Goal: Information Seeking & Learning: Learn about a topic

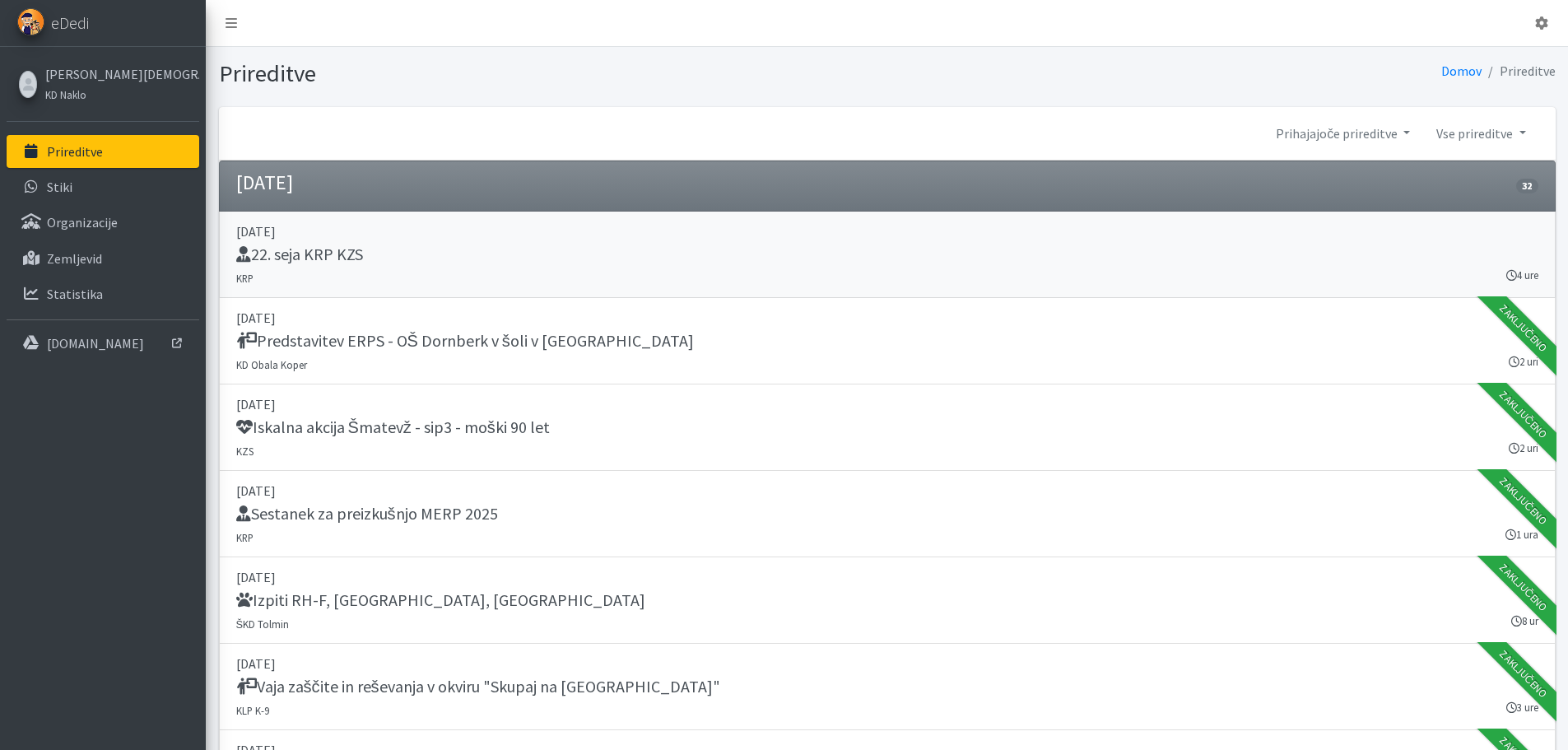
click at [344, 256] on h5 "22. seja KRP KZS" at bounding box center [299, 254] width 127 height 20
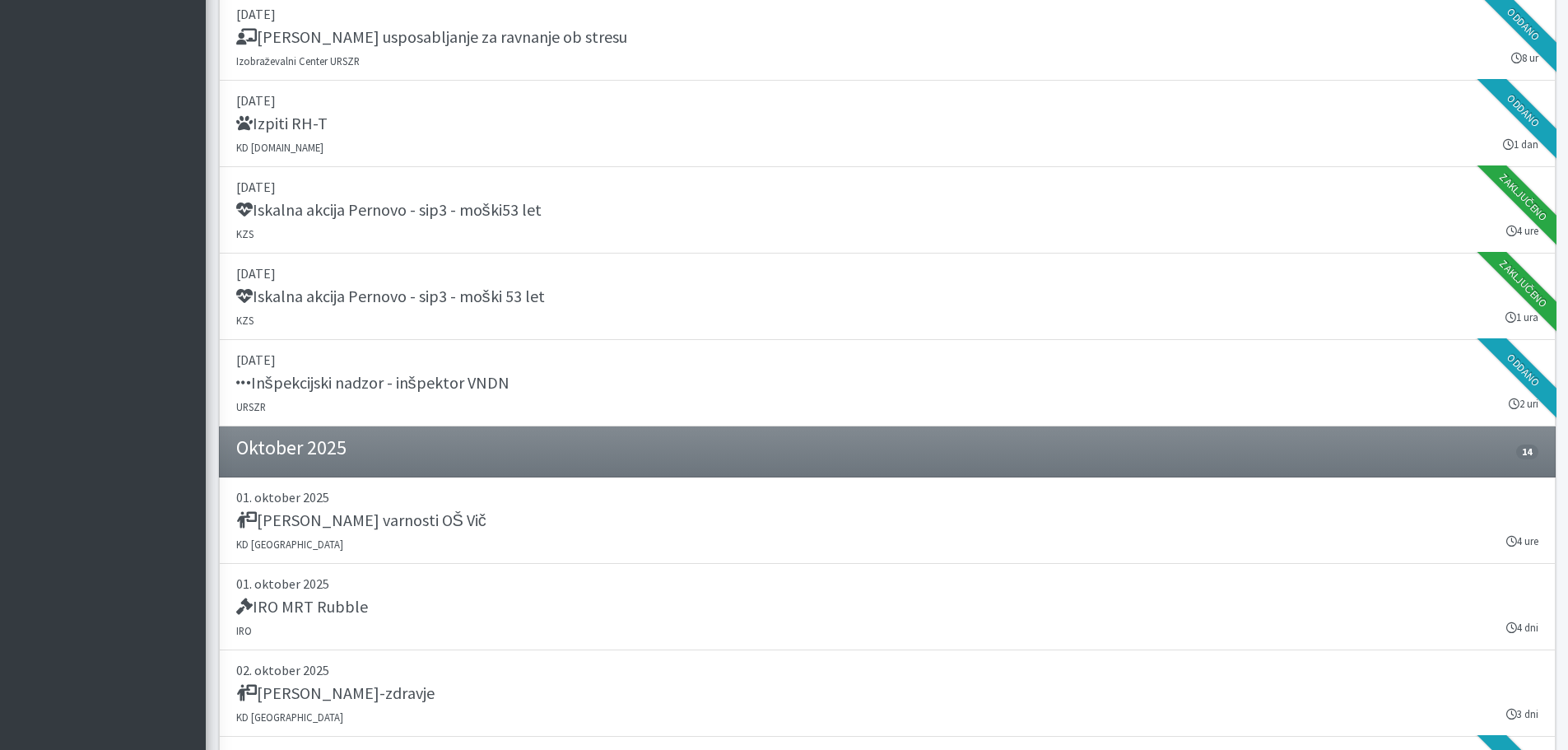
scroll to position [2553, 0]
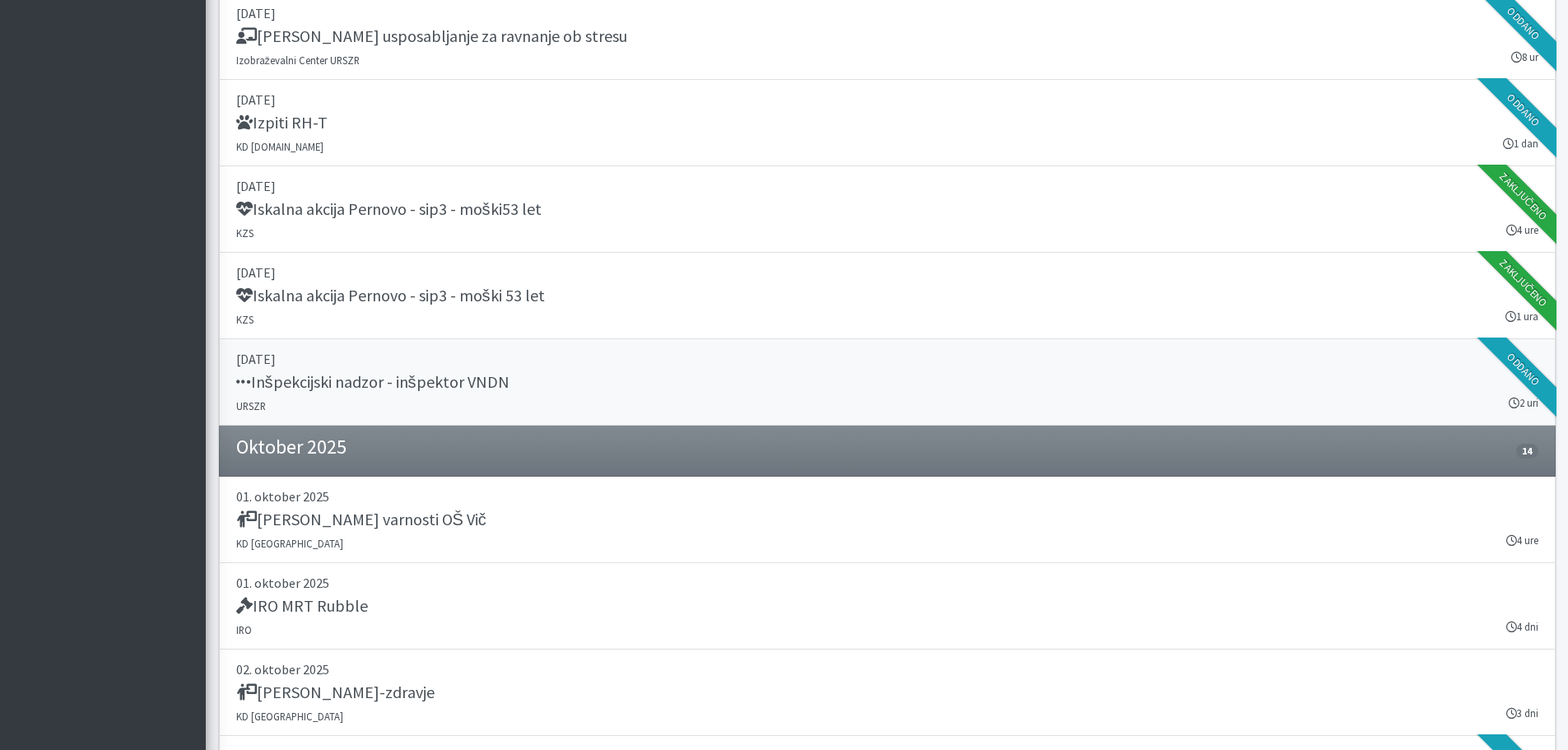
click at [447, 379] on h5 "Inšpekcijski nadzor - inšpektor VNDN" at bounding box center [373, 383] width 273 height 20
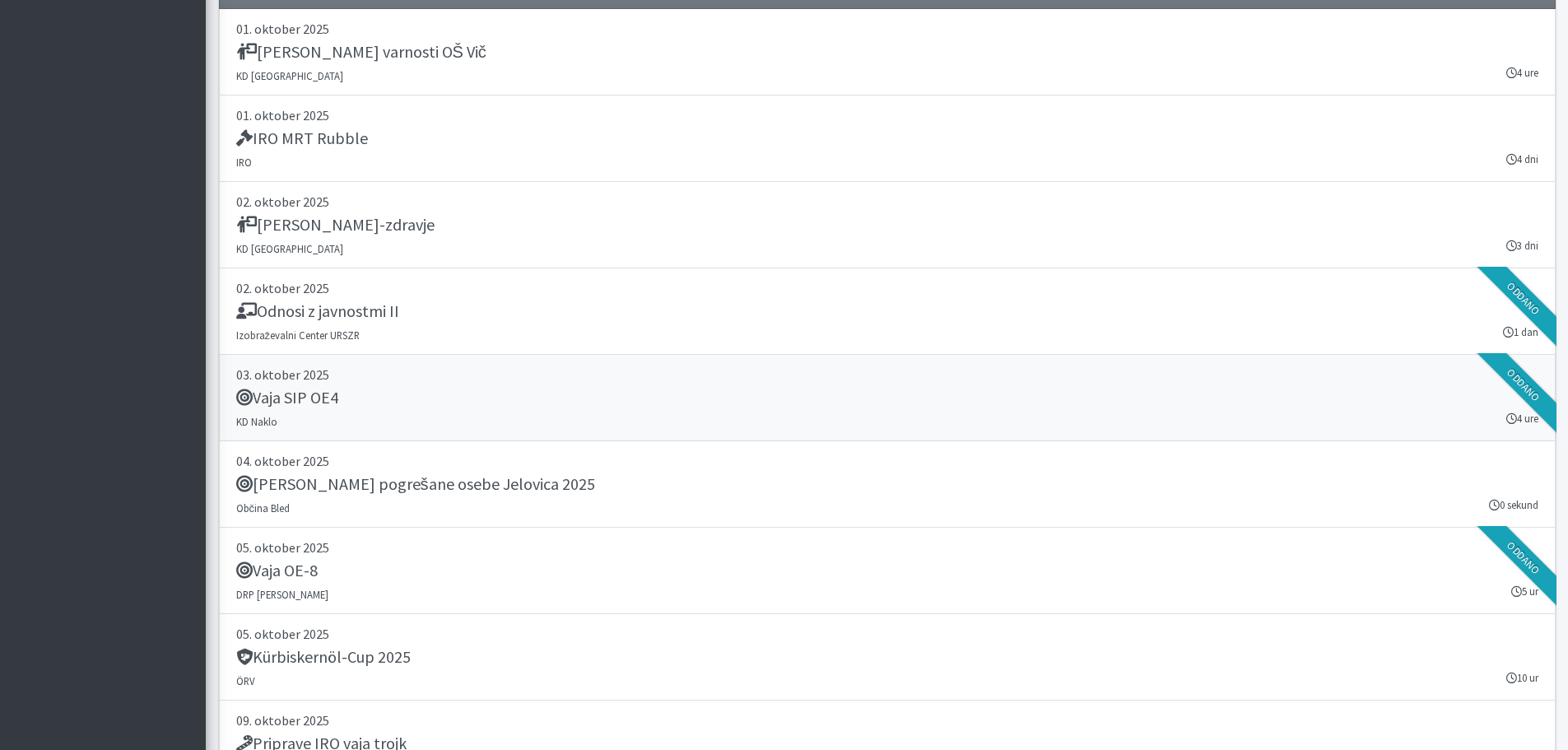
scroll to position [3048, 0]
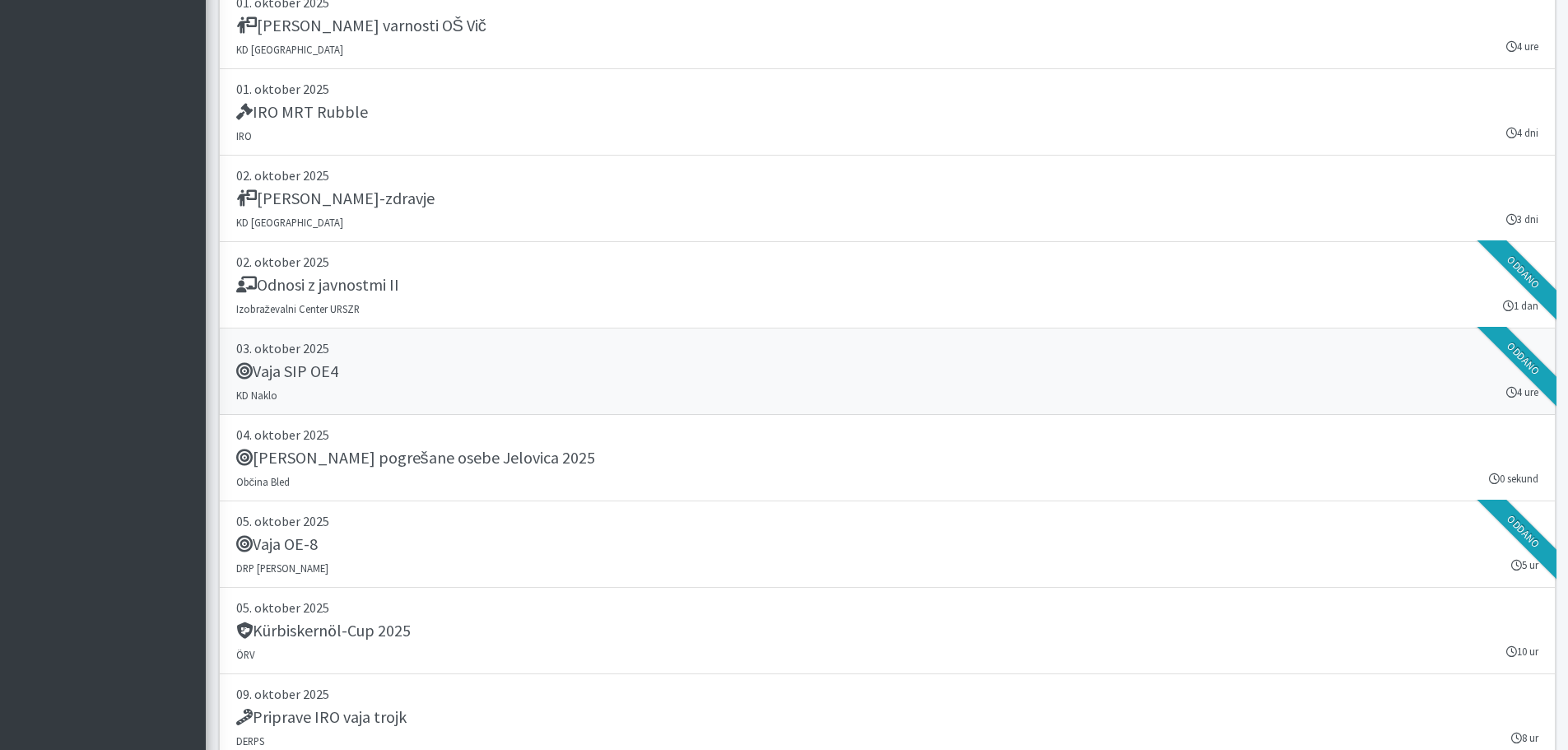
click at [330, 375] on h5 "Vaja SIP OE4" at bounding box center [286, 372] width 102 height 20
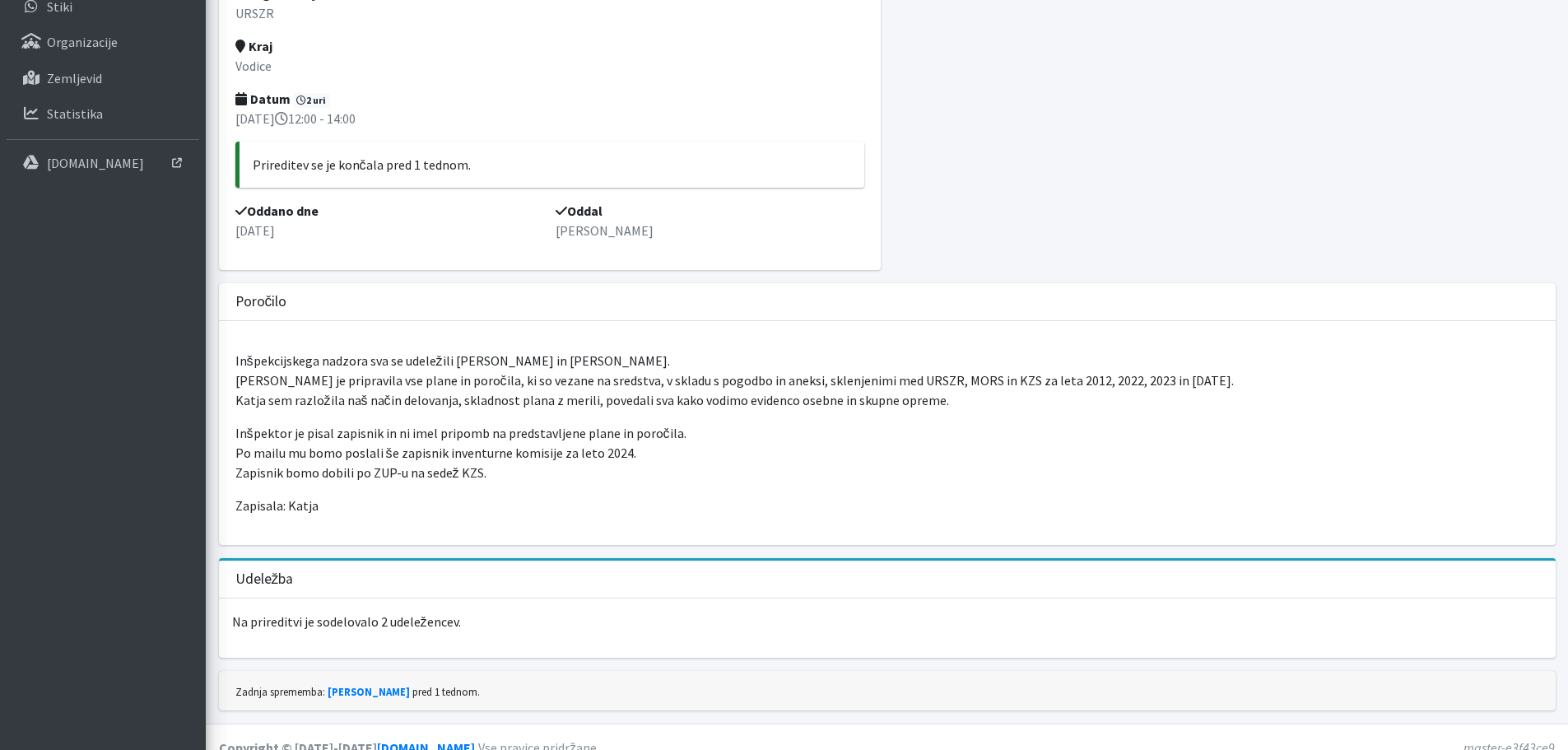
scroll to position [201, 0]
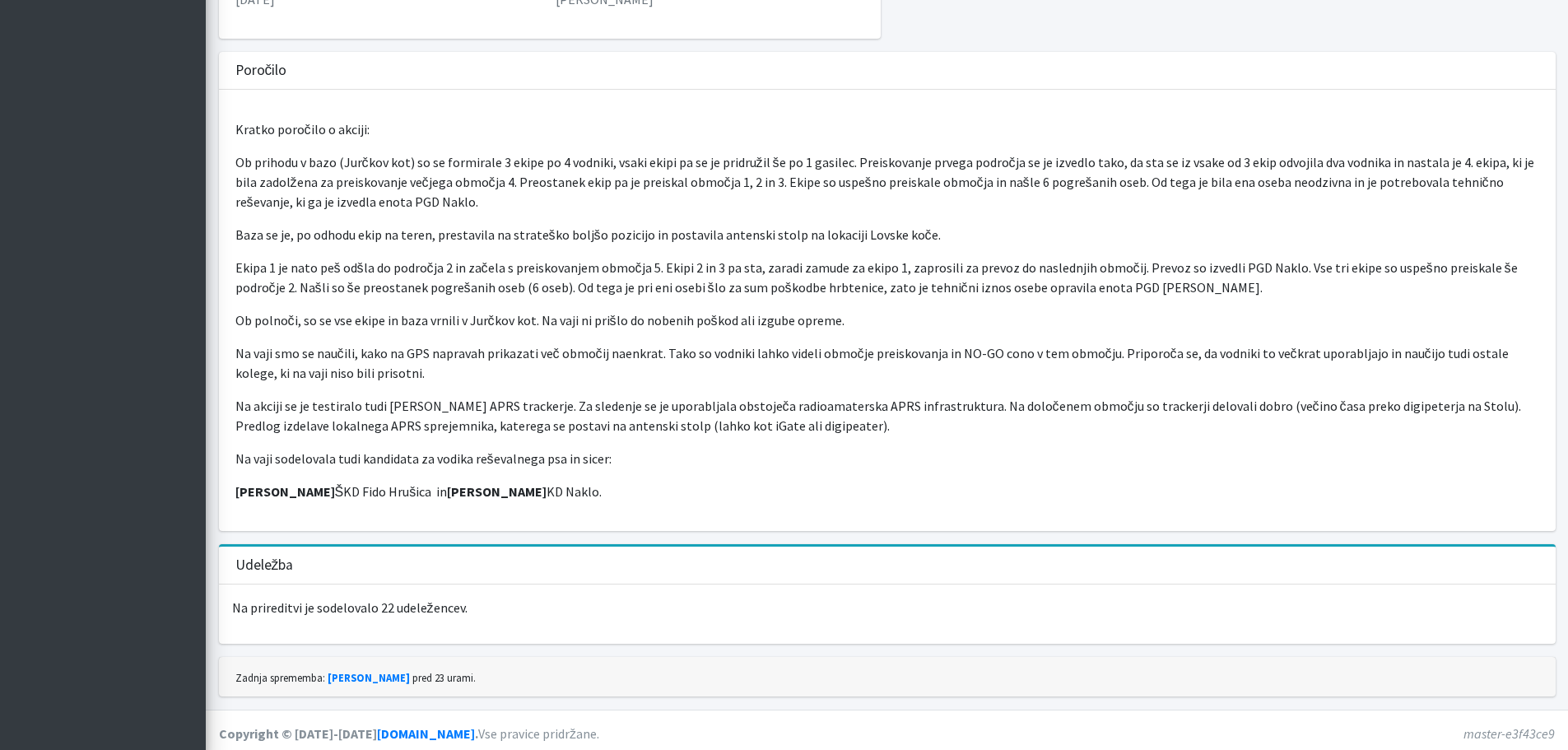
scroll to position [419, 0]
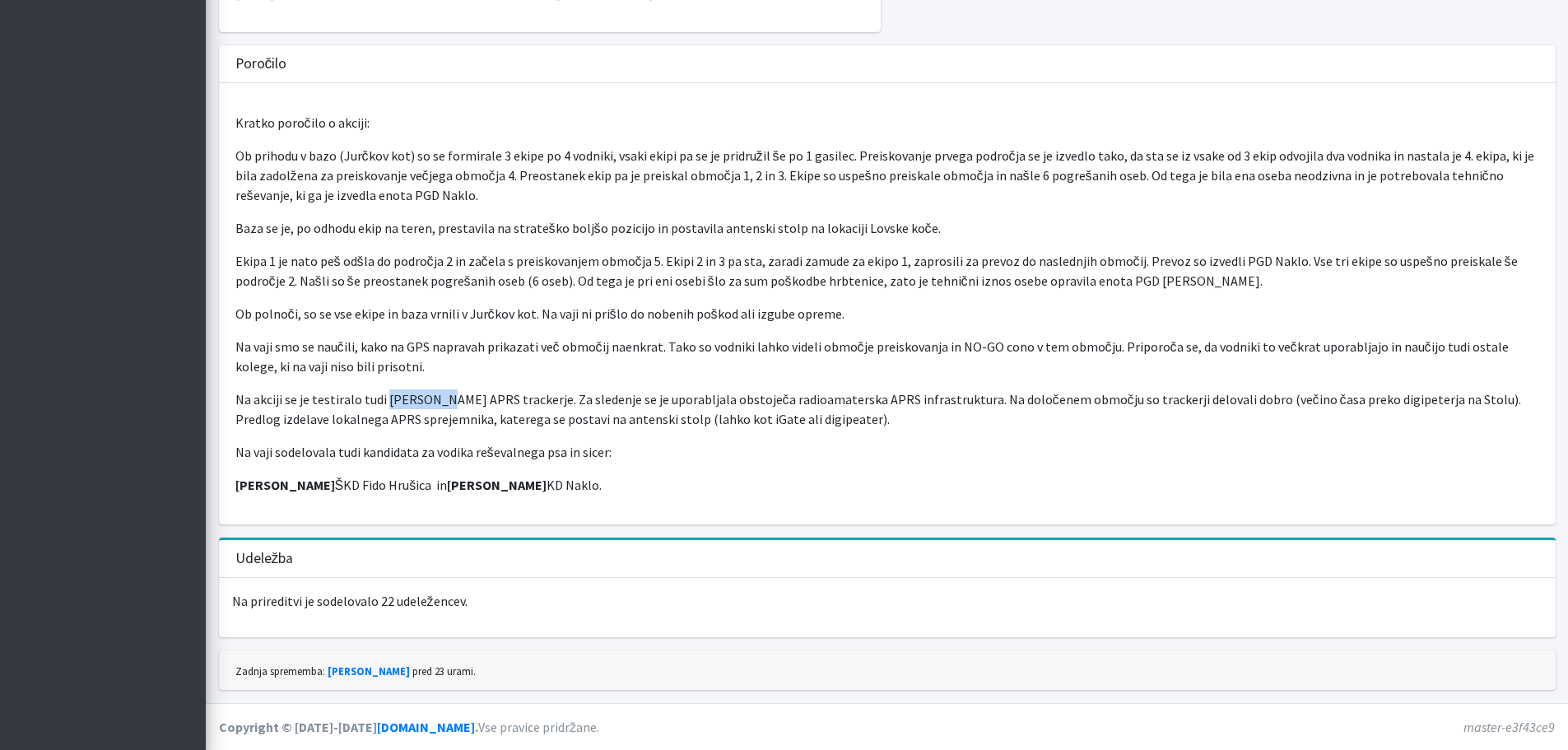
drag, startPoint x: 389, startPoint y: 398, endPoint x: 445, endPoint y: 401, distance: 56.1
click at [445, 401] on p "Na akciji se je testiralo tudi [PERSON_NAME] APRS trackerje. Za sledenje se je …" at bounding box center [887, 409] width 1304 height 39
